Goal: Participate in discussion

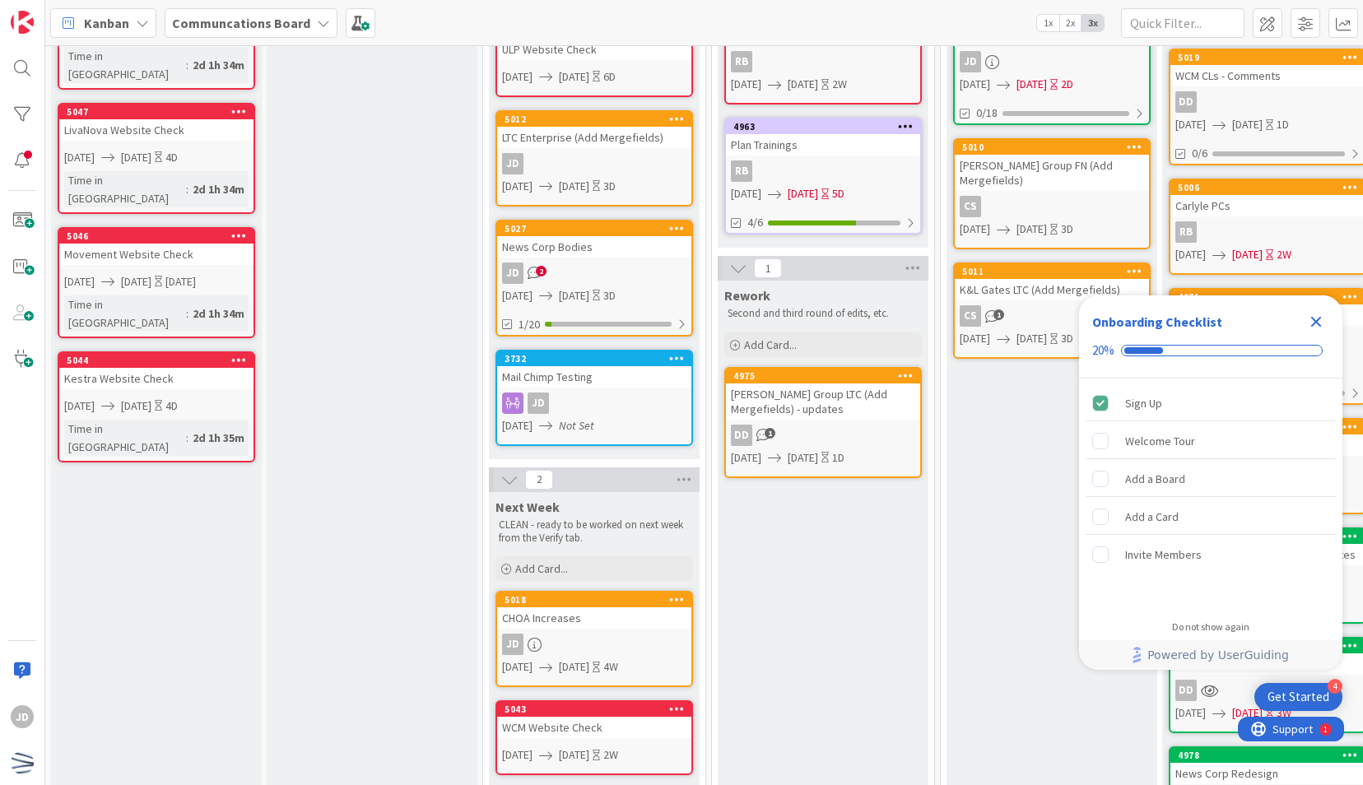
scroll to position [209, 0]
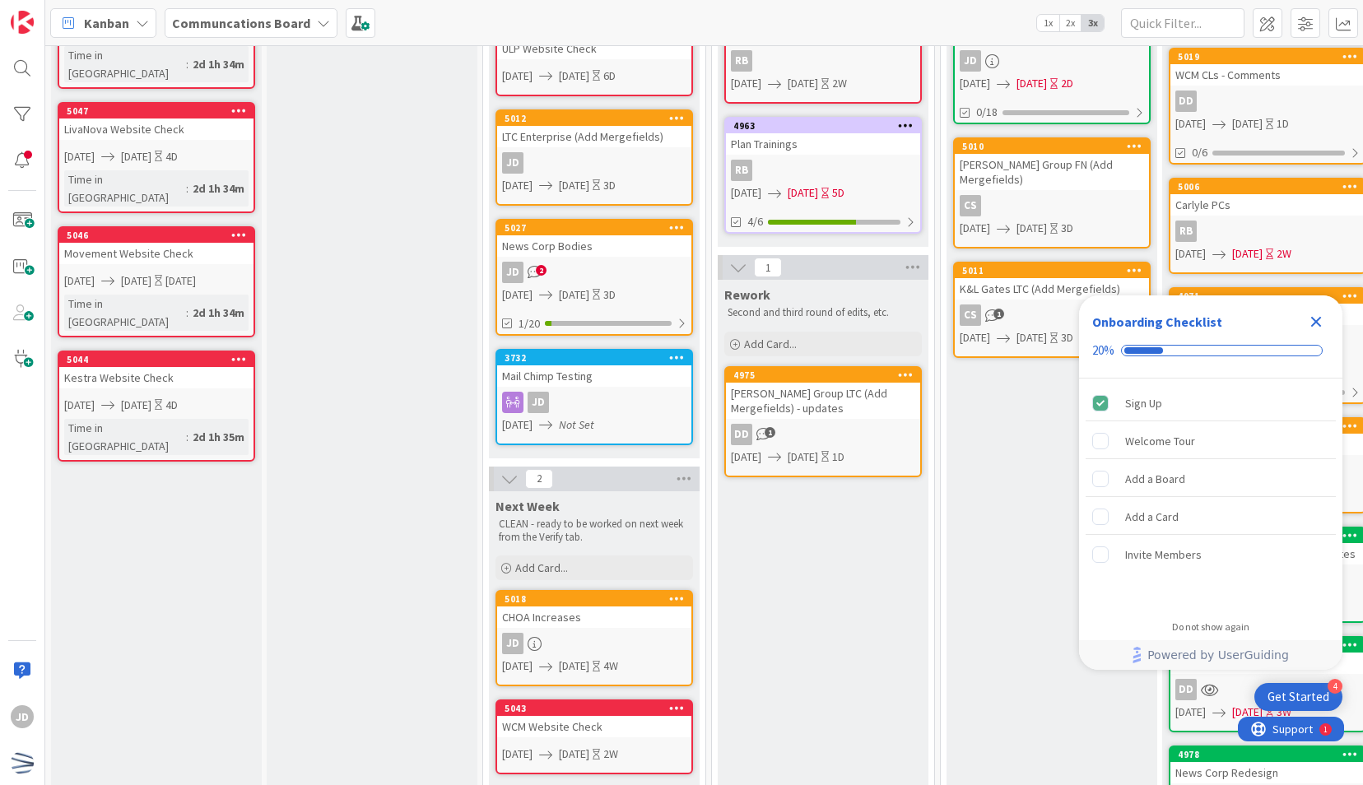
click at [1317, 328] on icon "Close Checklist" at bounding box center [1316, 322] width 20 height 20
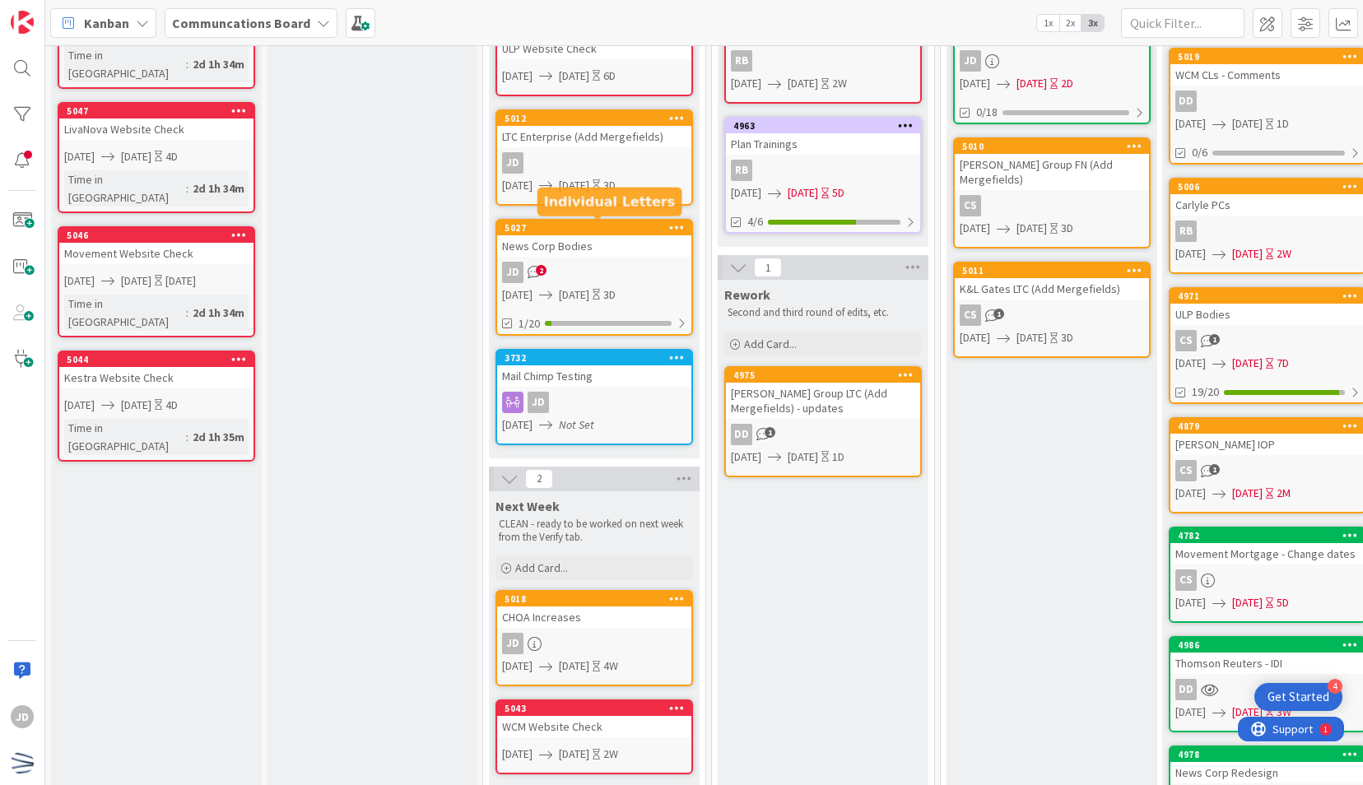
scroll to position [0, 0]
click at [539, 267] on span "2" at bounding box center [541, 270] width 11 height 11
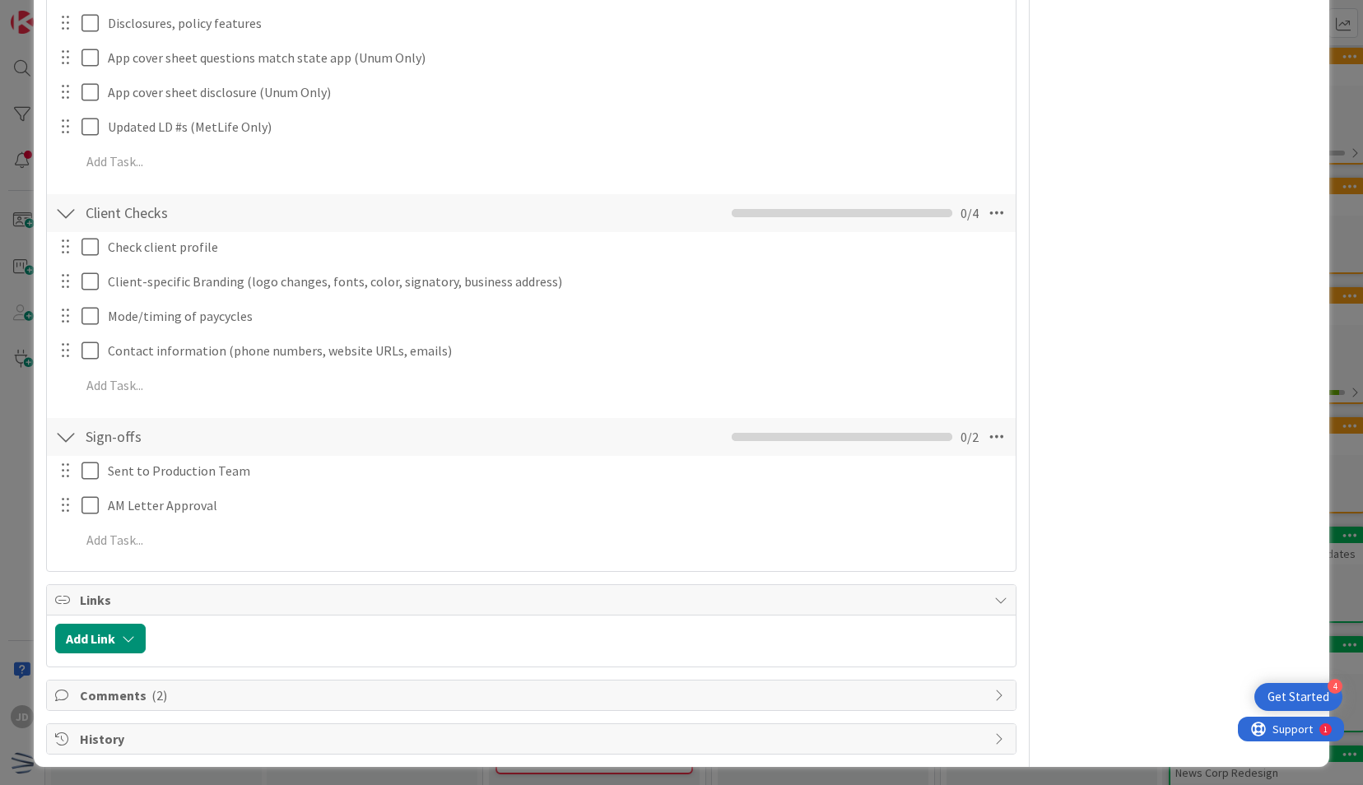
scroll to position [843, 0]
click at [318, 689] on span "Comments ( 2 )" at bounding box center [532, 696] width 905 height 20
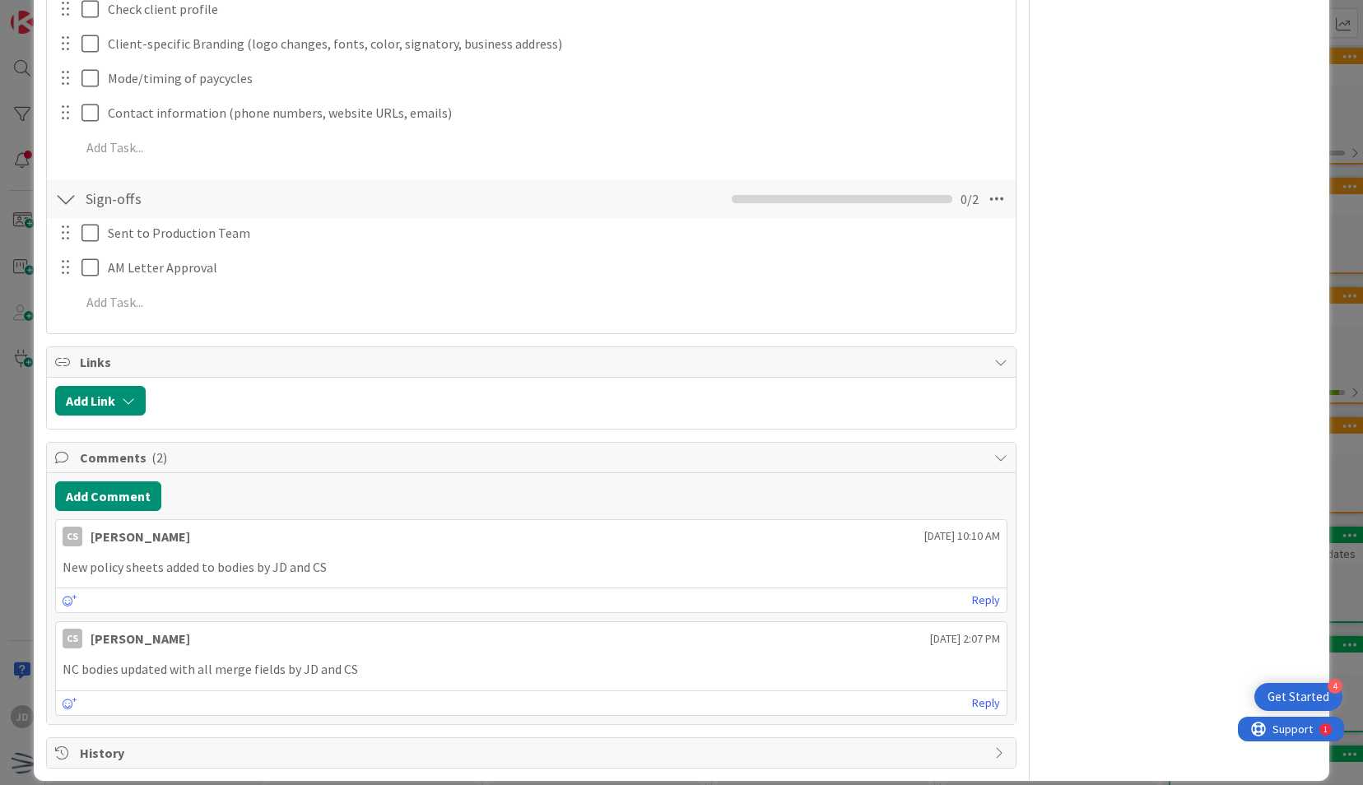
scroll to position [1092, 0]
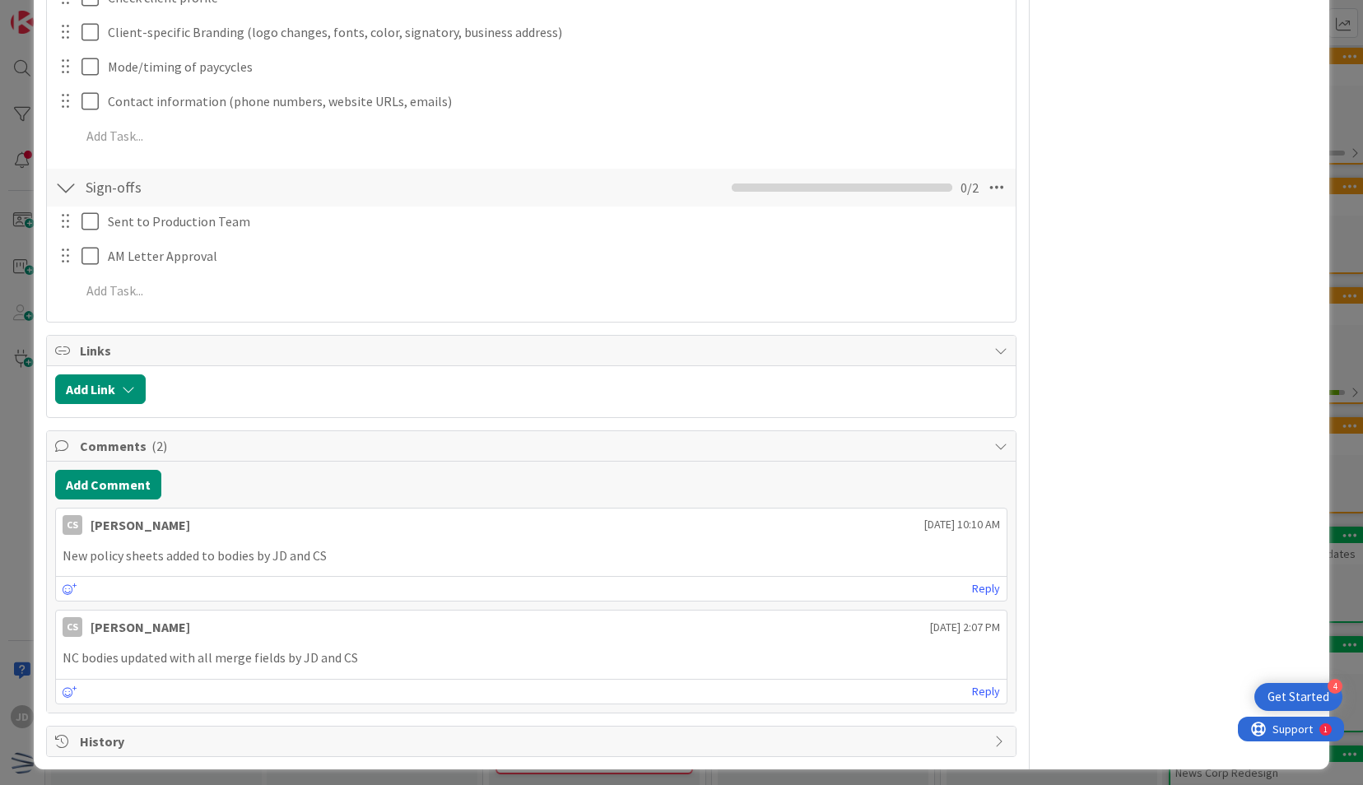
click at [11, 538] on div "ID 5027 Communcations Board This Week Title 16 / 128 News Corp Bodies Descripti…" at bounding box center [681, 392] width 1363 height 785
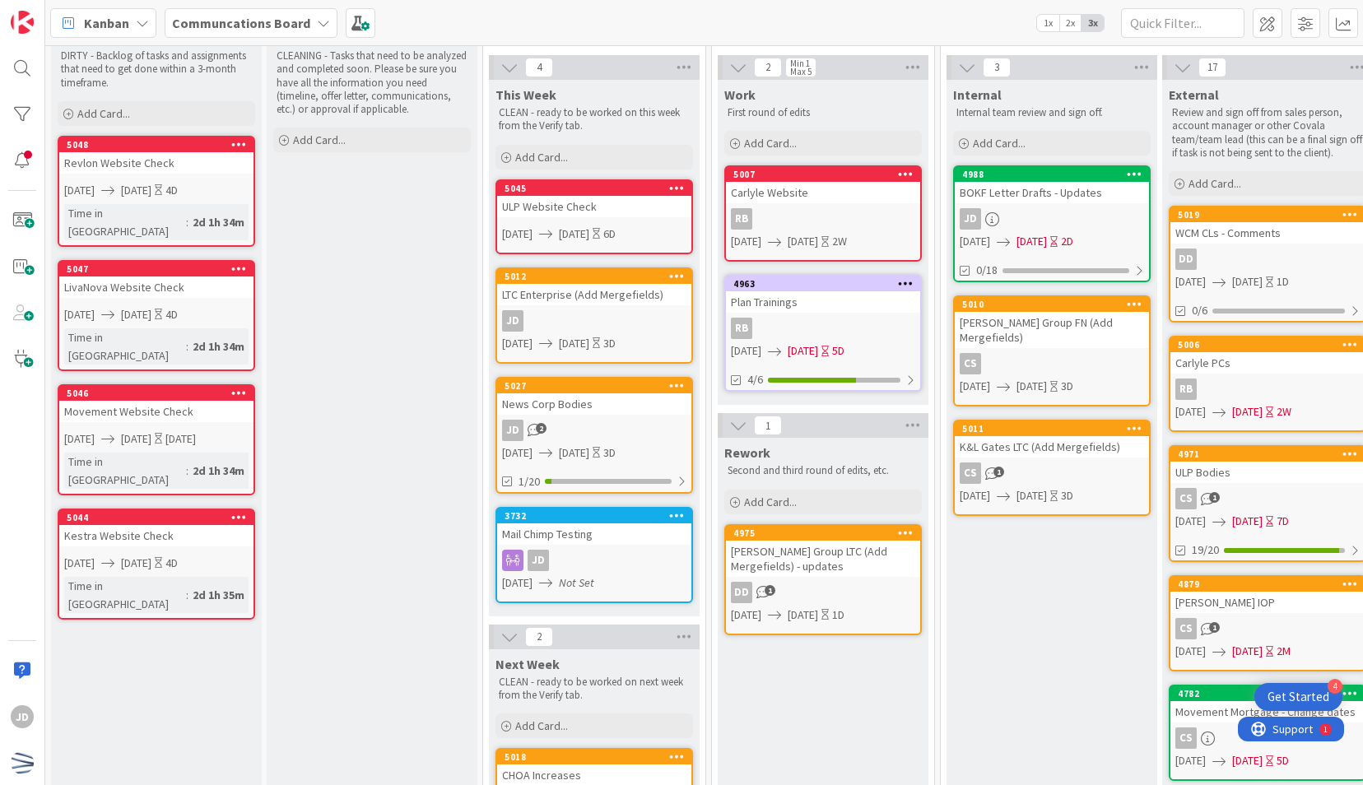
scroll to position [54, 0]
